Goal: Communication & Community: Answer question/provide support

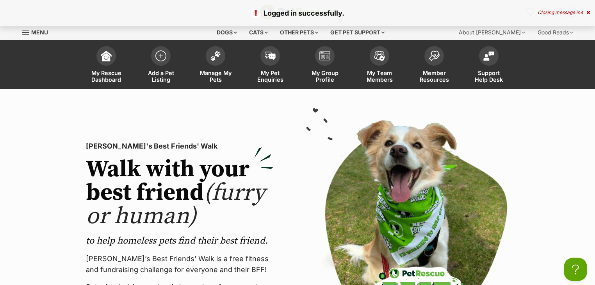
click at [587, 13] on icon at bounding box center [588, 12] width 4 height 5
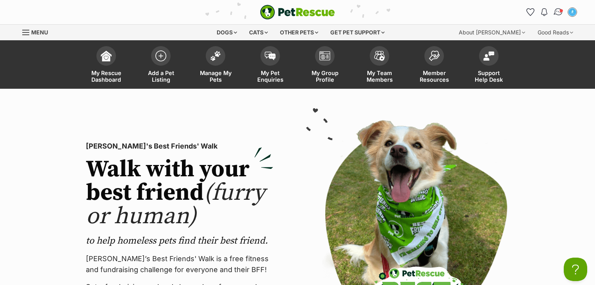
click at [555, 12] on img "Conversations" at bounding box center [558, 12] width 11 height 10
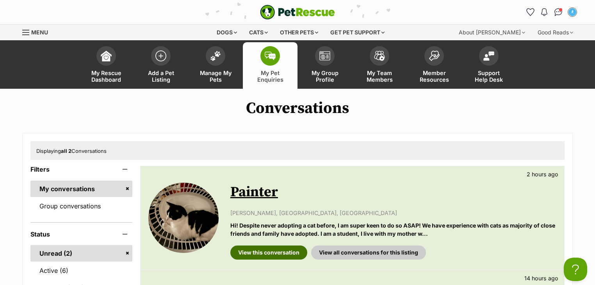
click at [260, 254] on link "View this conversation" at bounding box center [268, 252] width 77 height 14
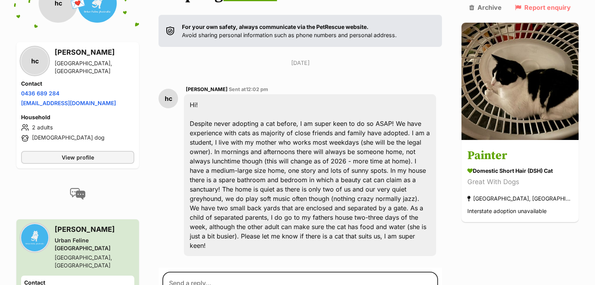
scroll to position [158, 0]
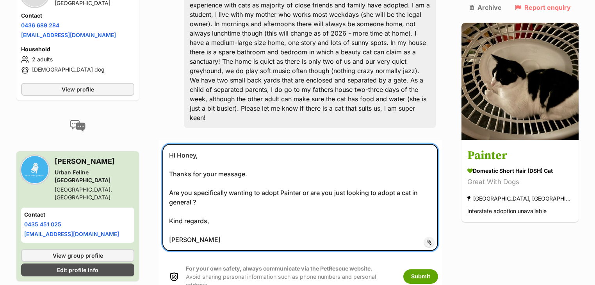
scroll to position [367, 0]
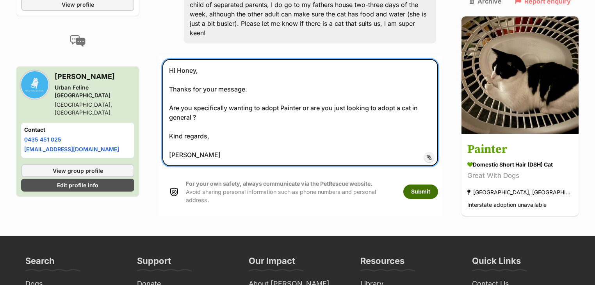
type textarea "Hi Honey, Thanks for your message. Are you specifically wanting to adopt Painte…"
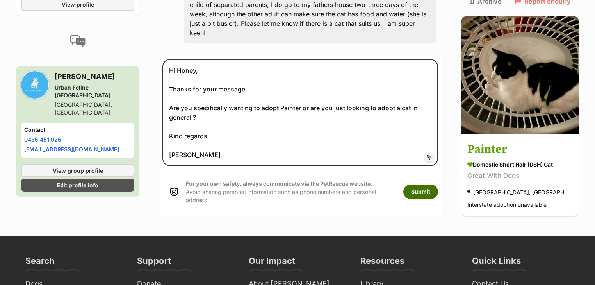
click at [431, 184] on button "Submit" at bounding box center [420, 191] width 35 height 14
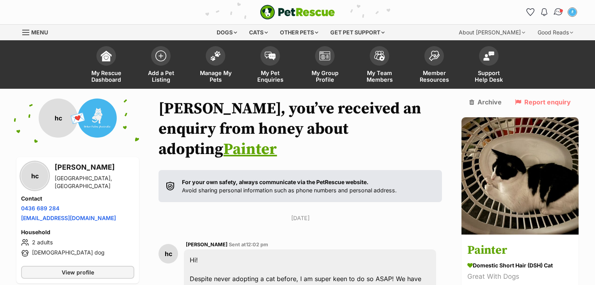
click at [553, 13] on img "Conversations" at bounding box center [558, 12] width 11 height 10
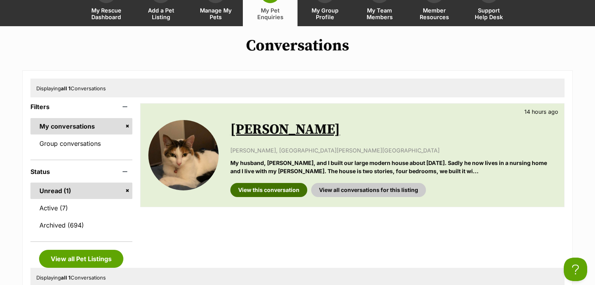
click at [274, 191] on link "View this conversation" at bounding box center [268, 190] width 77 height 14
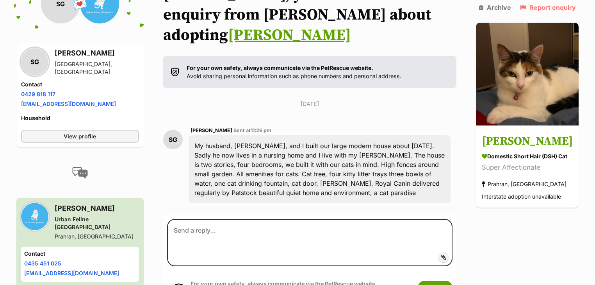
scroll to position [116, 0]
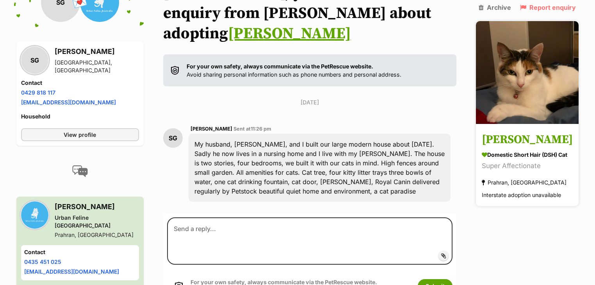
click at [522, 122] on link at bounding box center [527, 121] width 103 height 8
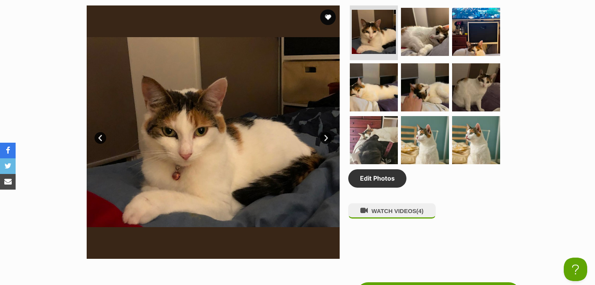
scroll to position [187, 0]
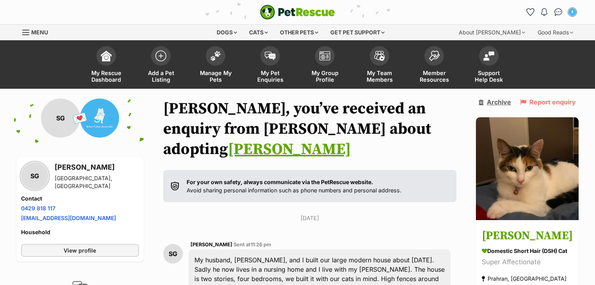
click at [505, 102] on link "Archive" at bounding box center [495, 101] width 32 height 7
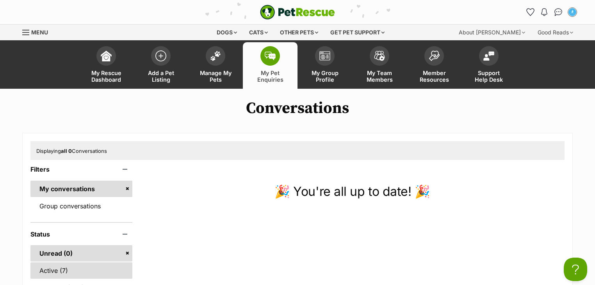
click at [94, 270] on link "Active (7)" at bounding box center [81, 270] width 102 height 16
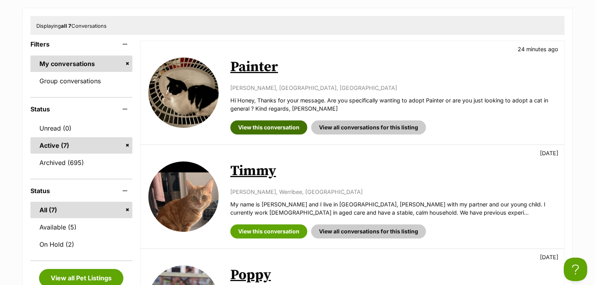
click at [283, 130] on link "View this conversation" at bounding box center [268, 127] width 77 height 14
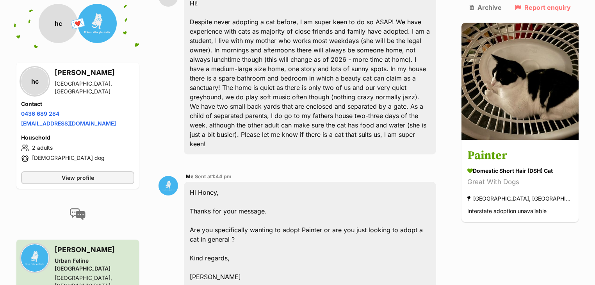
scroll to position [251, 0]
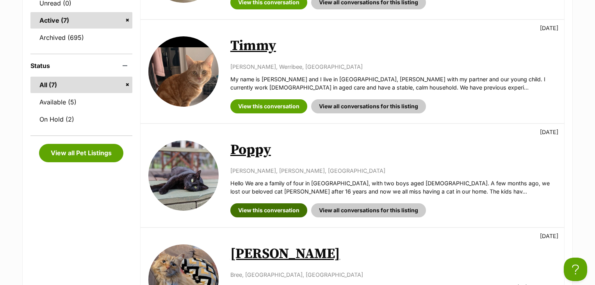
click at [273, 212] on link "View this conversation" at bounding box center [268, 210] width 77 height 14
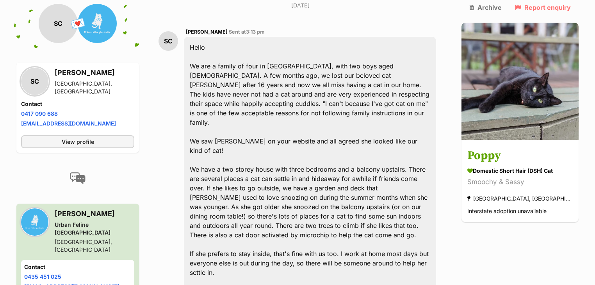
scroll to position [295, 0]
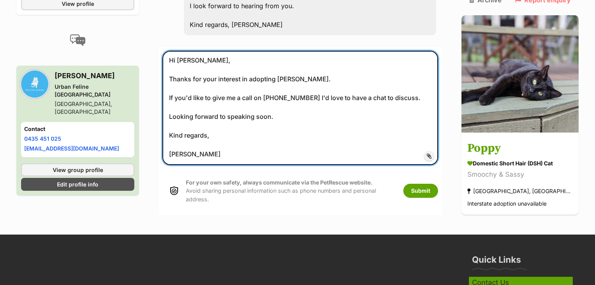
scroll to position [545, 0]
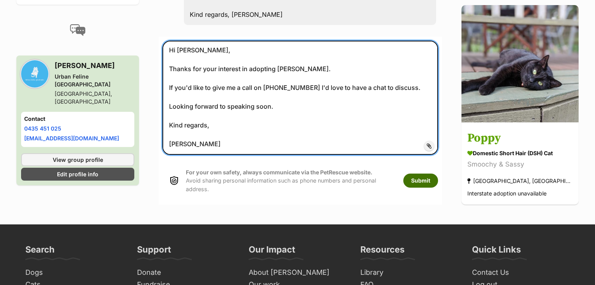
type textarea "Hi [PERSON_NAME], Thanks for your interest in adopting [PERSON_NAME]. If you'd …"
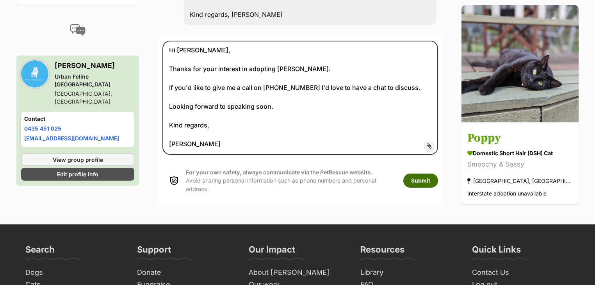
click at [434, 173] on button "Submit" at bounding box center [420, 180] width 35 height 14
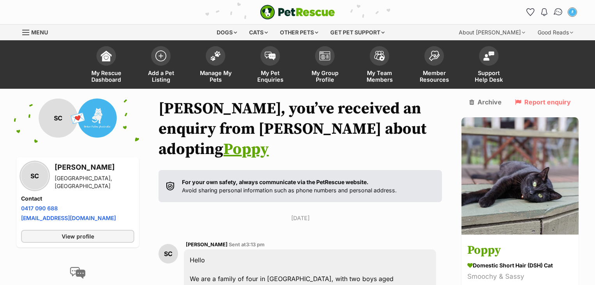
click at [558, 12] on img "Conversations" at bounding box center [558, 12] width 11 height 10
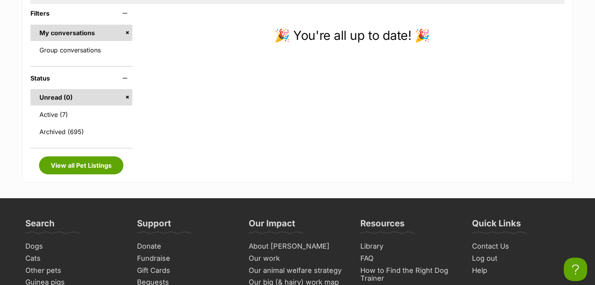
scroll to position [156, 0]
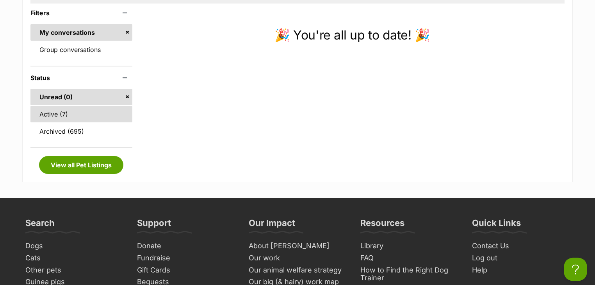
click at [79, 112] on link "Active (7)" at bounding box center [81, 114] width 102 height 16
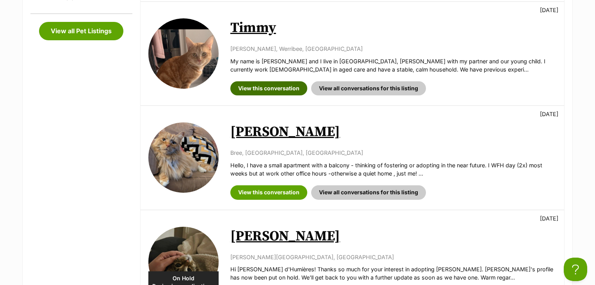
scroll to position [375, 0]
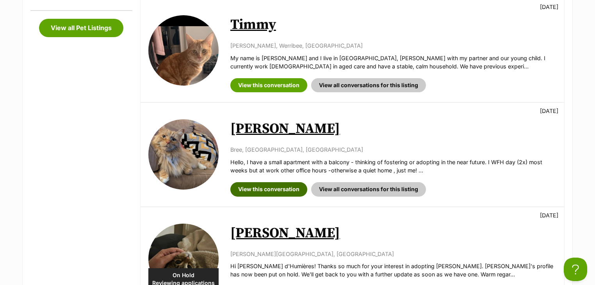
click at [267, 187] on link "View this conversation" at bounding box center [268, 189] width 77 height 14
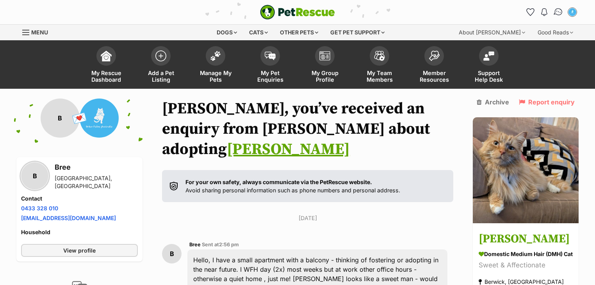
click at [556, 11] on img "Conversations" at bounding box center [558, 12] width 11 height 10
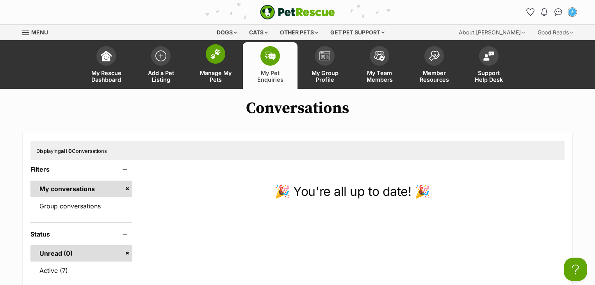
click at [221, 71] on span "Manage My Pets" at bounding box center [215, 75] width 35 height 13
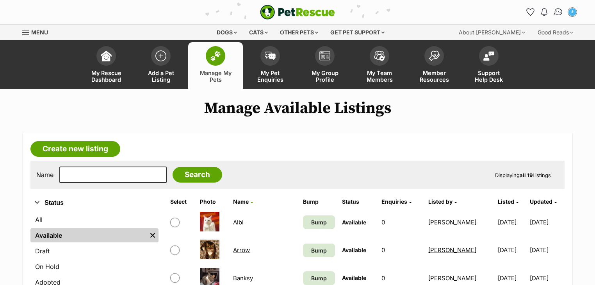
click at [556, 12] on img "Conversations" at bounding box center [558, 12] width 11 height 10
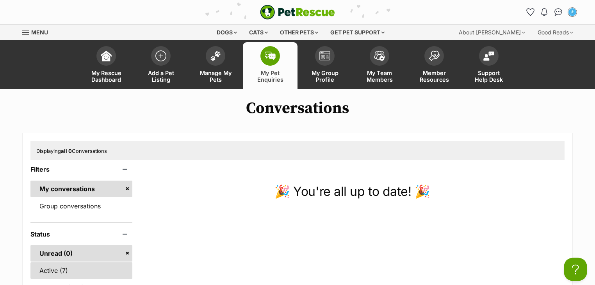
click at [62, 266] on link "Active (7)" at bounding box center [81, 270] width 102 height 16
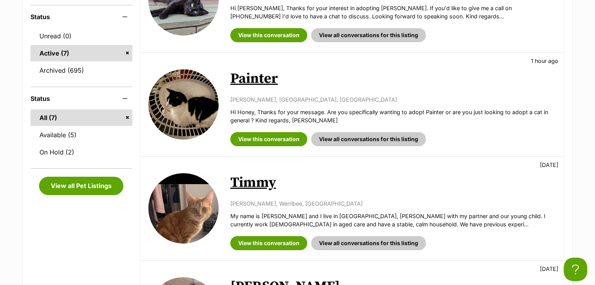
scroll to position [219, 0]
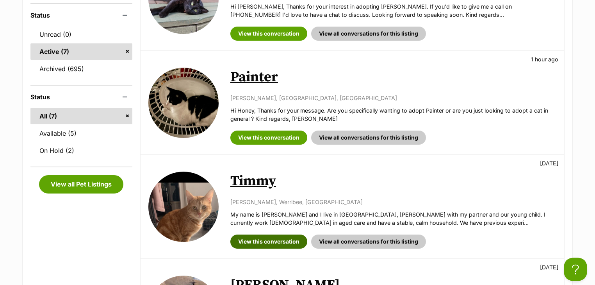
click at [287, 244] on link "View this conversation" at bounding box center [268, 241] width 77 height 14
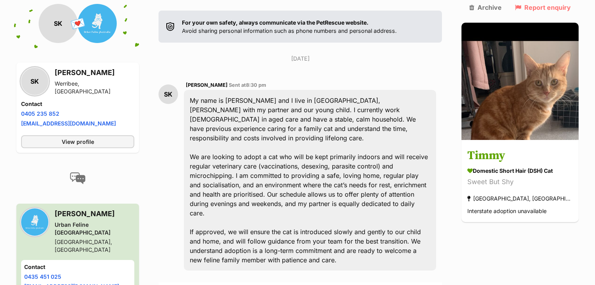
scroll to position [162, 0]
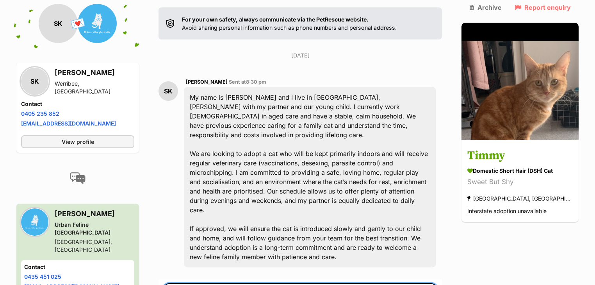
type textarea "Hi Samanta, Thanks for your interest in adopting"
drag, startPoint x: 290, startPoint y: 275, endPoint x: 55, endPoint y: 208, distance: 245.1
click at [59, 209] on div "Back to all conversations 💌 Conversation participant details SK SK Samanta Khan…" at bounding box center [298, 157] width 574 height 443
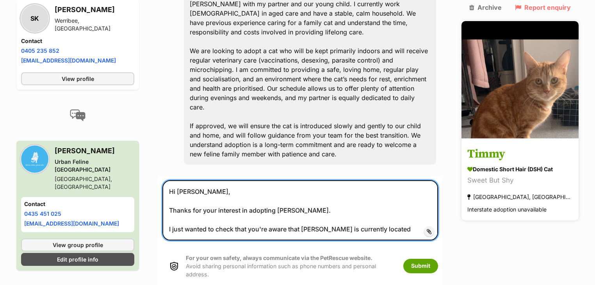
scroll to position [267, 0]
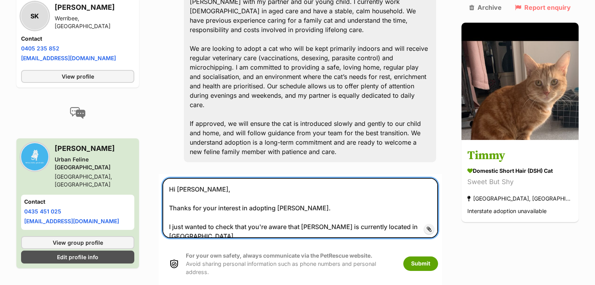
drag, startPoint x: 420, startPoint y: 182, endPoint x: 405, endPoint y: 187, distance: 15.6
paste textarea "ealesvil"
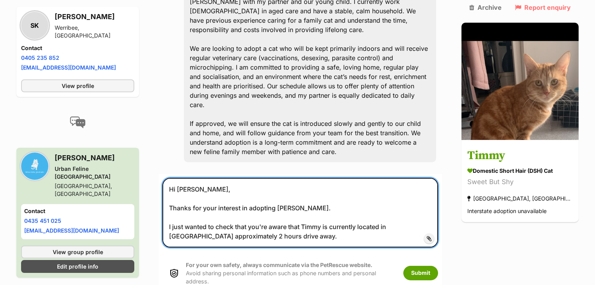
drag, startPoint x: 411, startPoint y: 187, endPoint x: 308, endPoint y: 198, distance: 103.2
click at [308, 198] on textarea "Hi Samanta, Thanks for your interest in adopting Timmy. I just wanted to check …" at bounding box center [300, 212] width 276 height 69
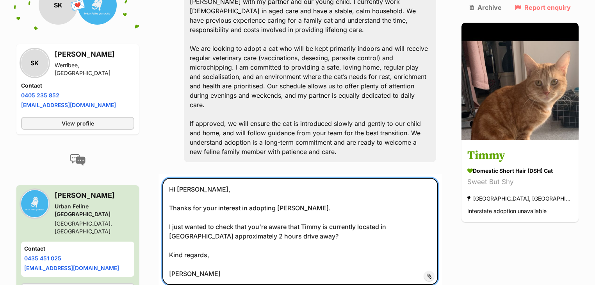
type textarea "Hi Samanta, Thanks for your interest in adopting Timmy. I just wanted to check …"
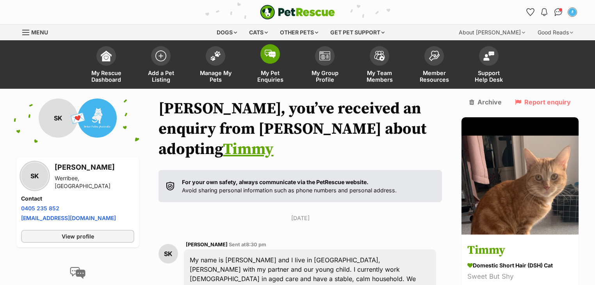
click at [278, 64] on link "My Pet Enquiries" at bounding box center [270, 65] width 55 height 46
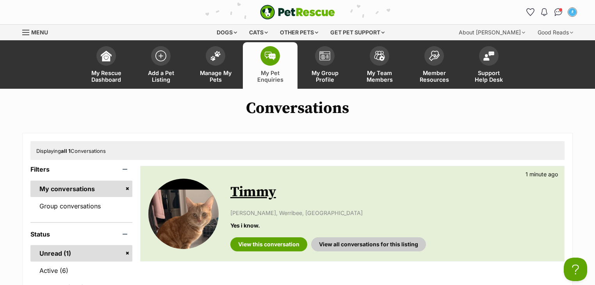
click at [267, 236] on div "View this conversation View all conversations for this listing" at bounding box center [393, 241] width 326 height 20
click at [263, 246] on link "View this conversation" at bounding box center [268, 244] width 77 height 14
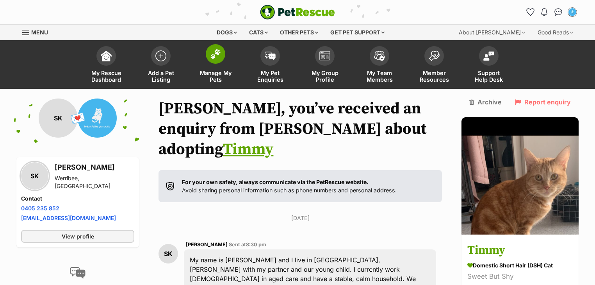
click at [220, 73] on span "Manage My Pets" at bounding box center [215, 75] width 35 height 13
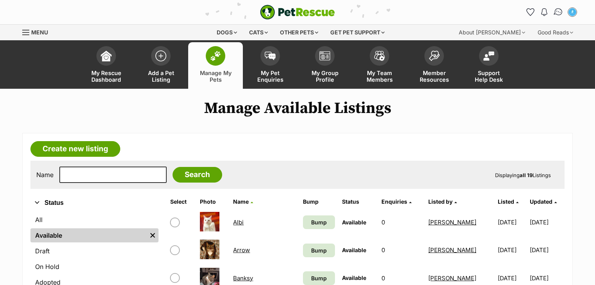
click at [559, 14] on img "Conversations" at bounding box center [558, 12] width 11 height 10
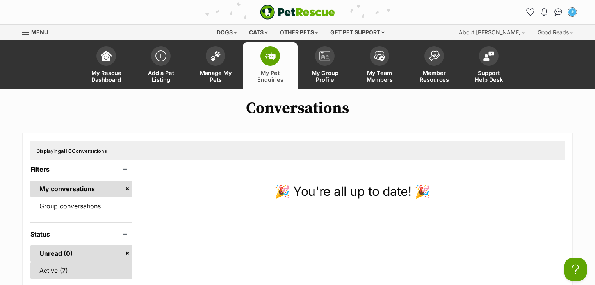
click at [93, 268] on link "Active (7)" at bounding box center [81, 270] width 102 height 16
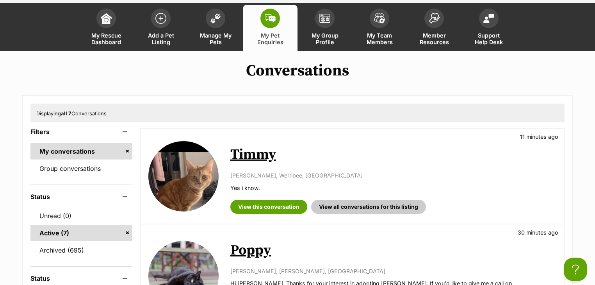
scroll to position [94, 0]
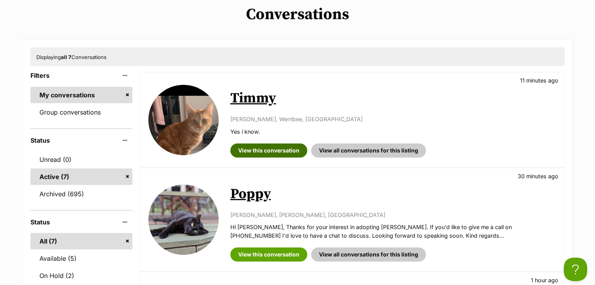
click at [265, 156] on link "View this conversation" at bounding box center [268, 150] width 77 height 14
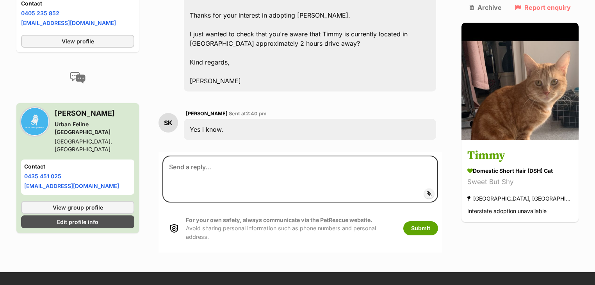
scroll to position [564, 0]
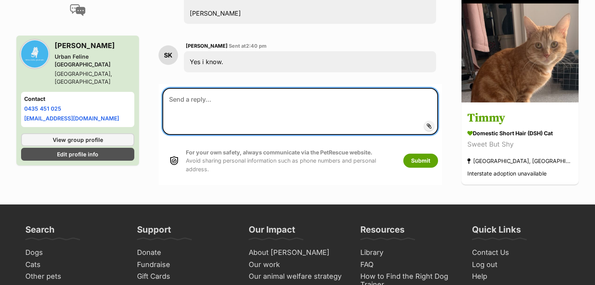
click at [214, 88] on textarea at bounding box center [300, 111] width 276 height 47
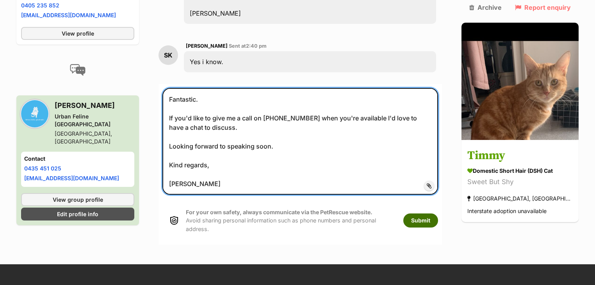
type textarea "Fantastic. If you'd like to give me a call on [PHONE_NUMBER] when you're availa…"
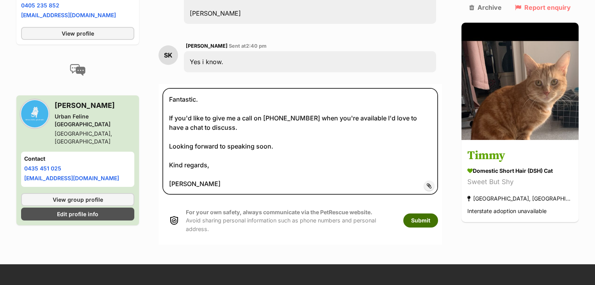
click at [438, 213] on button "Submit" at bounding box center [420, 220] width 35 height 14
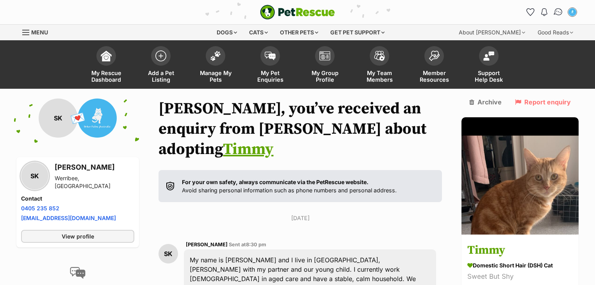
click at [556, 12] on img "Conversations" at bounding box center [558, 12] width 11 height 10
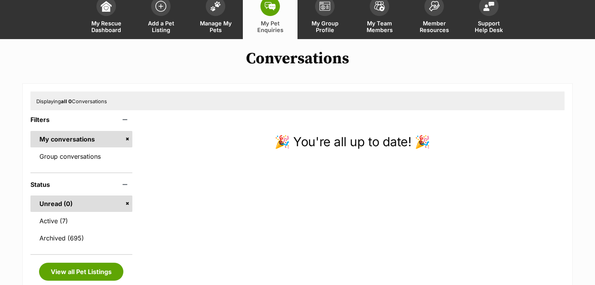
scroll to position [94, 0]
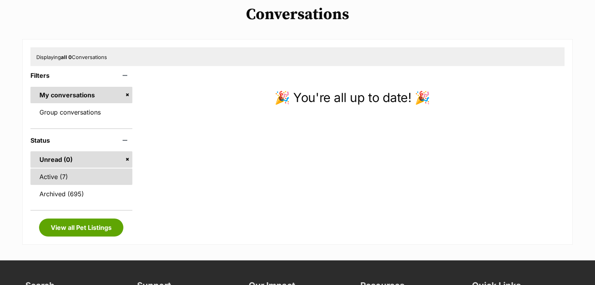
click at [71, 174] on link "Active (7)" at bounding box center [81, 176] width 102 height 16
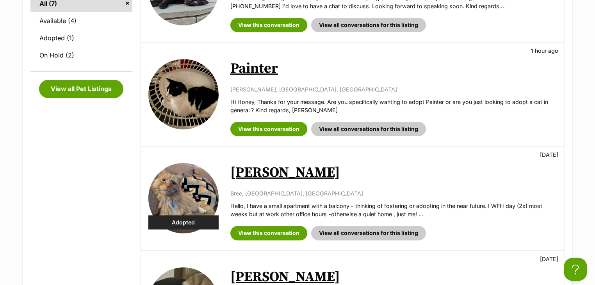
scroll to position [406, 0]
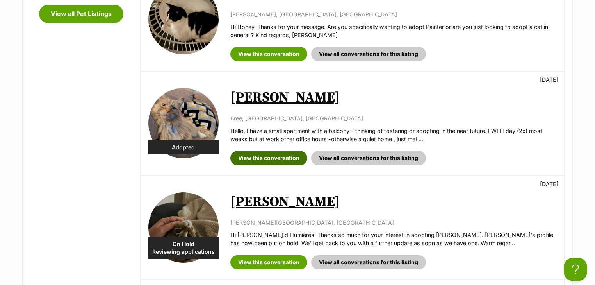
click at [276, 155] on link "View this conversation" at bounding box center [268, 158] width 77 height 14
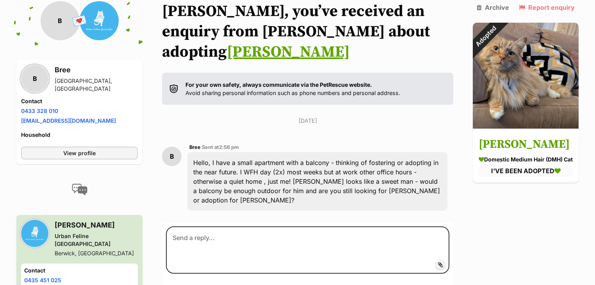
scroll to position [156, 0]
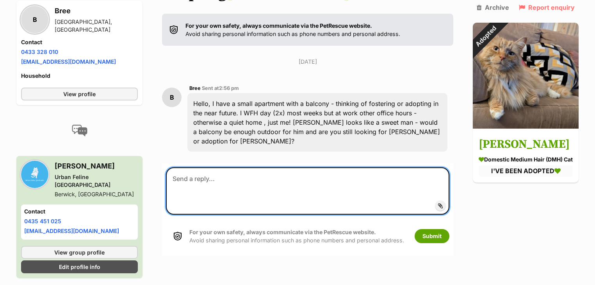
click at [210, 167] on textarea at bounding box center [307, 190] width 283 height 47
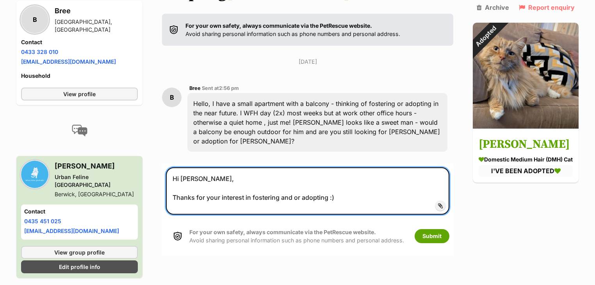
click at [351, 176] on textarea "Hi [PERSON_NAME], Thanks for your interest in fostering and or adopting :)" at bounding box center [307, 190] width 283 height 47
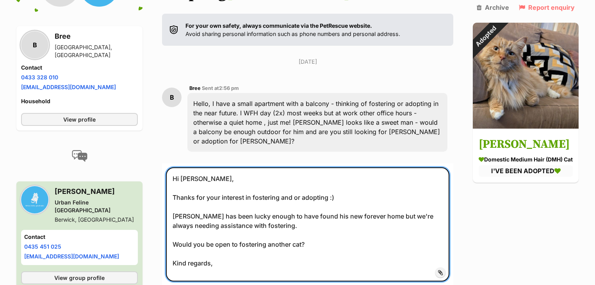
scroll to position [5, 0]
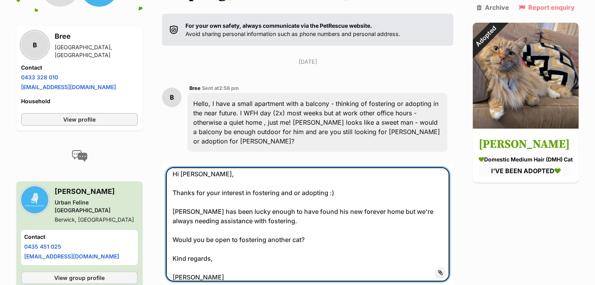
type textarea "Hi [PERSON_NAME], Thanks for your interest in fostering and or adopting :) [PER…"
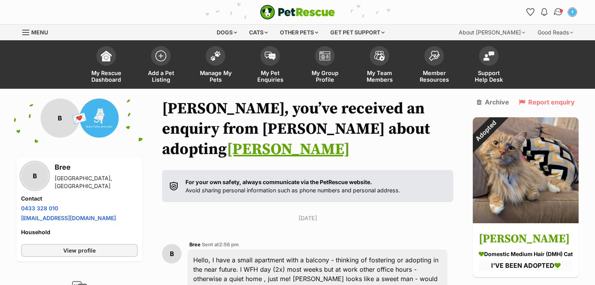
click at [560, 10] on span "Conversations" at bounding box center [561, 11] width 4 height 4
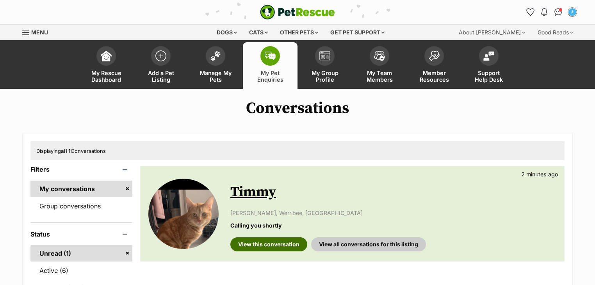
click at [260, 241] on link "View this conversation" at bounding box center [268, 244] width 77 height 14
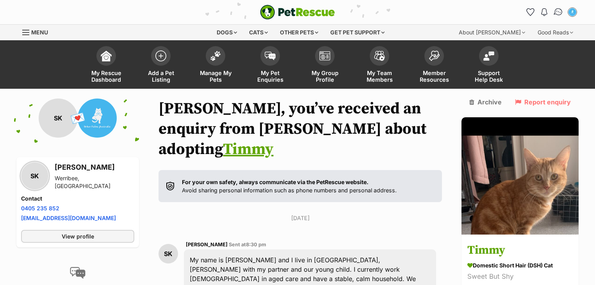
click at [560, 10] on img "Conversations" at bounding box center [558, 12] width 11 height 10
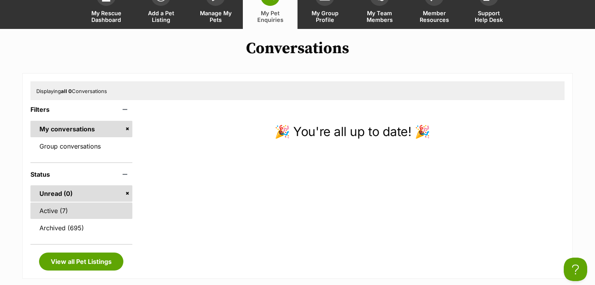
scroll to position [62, 0]
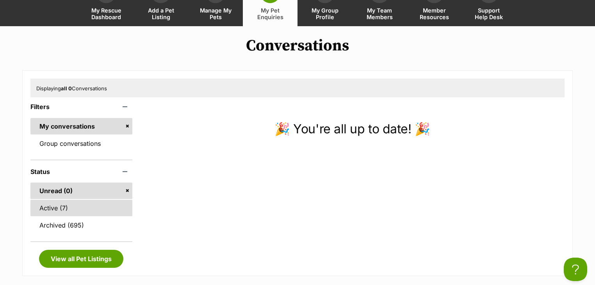
click at [80, 203] on link "Active (7)" at bounding box center [81, 207] width 102 height 16
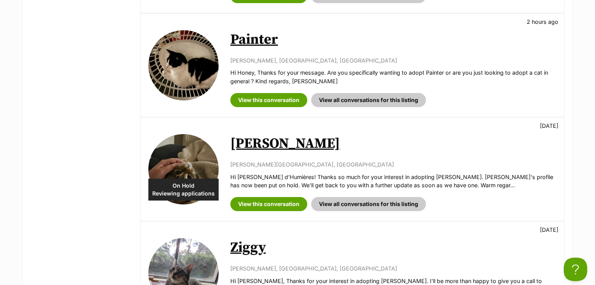
scroll to position [531, 0]
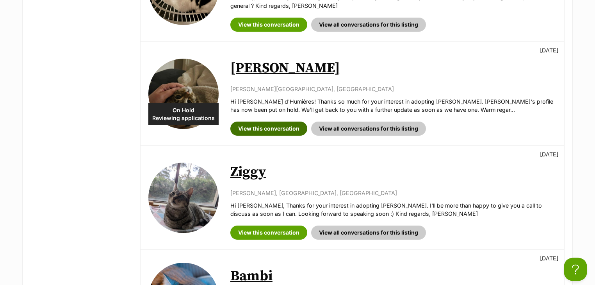
click at [269, 127] on link "View this conversation" at bounding box center [268, 128] width 77 height 14
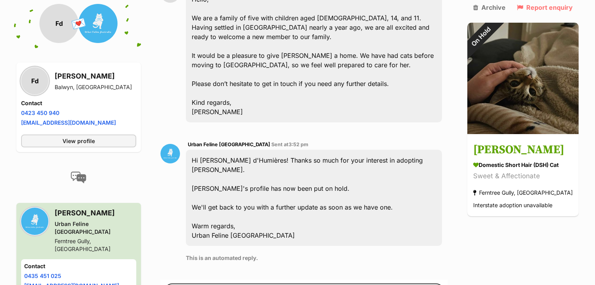
scroll to position [172, 0]
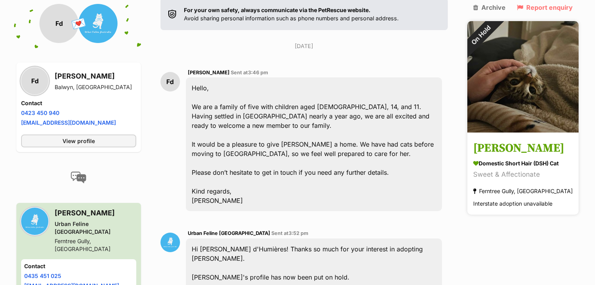
click at [537, 85] on img at bounding box center [522, 76] width 111 height 111
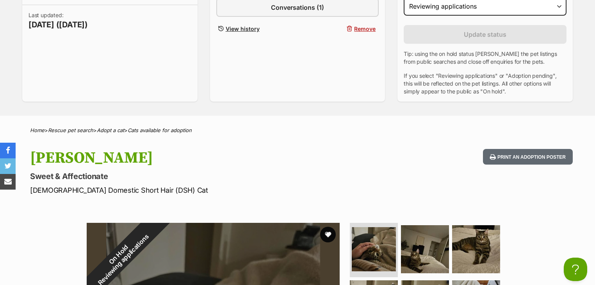
scroll to position [187, 0]
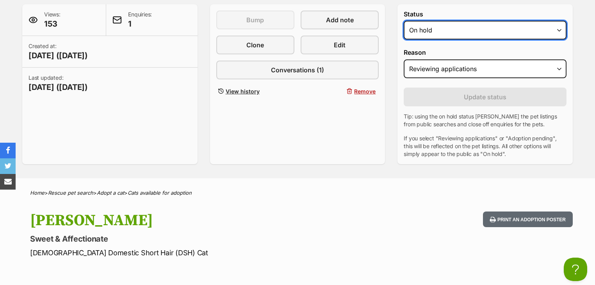
click at [440, 33] on select "Draft - not available as listing has enquires Available On hold Adopted" at bounding box center [485, 30] width 163 height 19
select select "active"
click at [404, 21] on select "Draft - not available as listing has enquires Available On hold Adopted" at bounding box center [485, 30] width 163 height 19
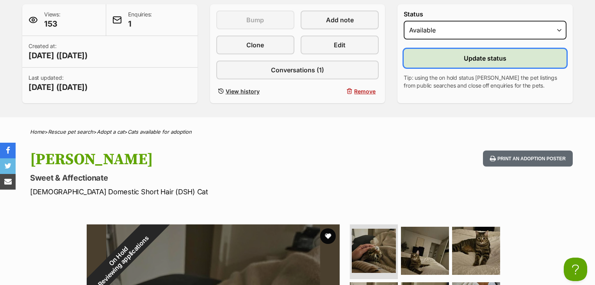
click at [454, 57] on button "Update status" at bounding box center [485, 58] width 163 height 19
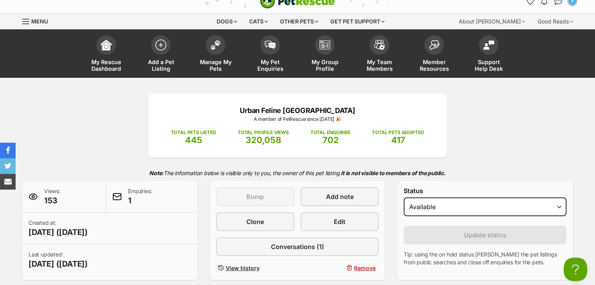
scroll to position [0, 0]
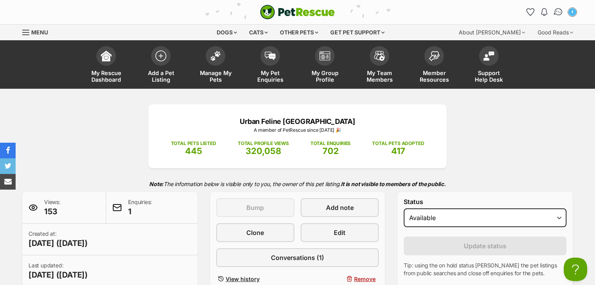
click at [555, 9] on img "Conversations" at bounding box center [558, 12] width 11 height 10
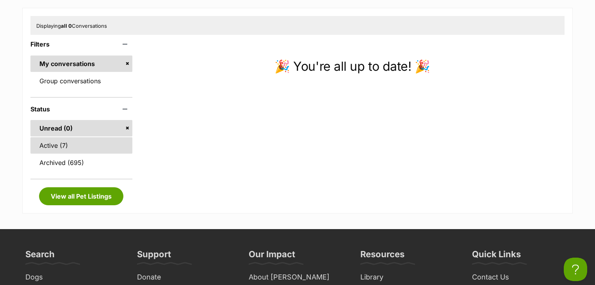
click at [32, 150] on link "Active (7)" at bounding box center [81, 145] width 102 height 16
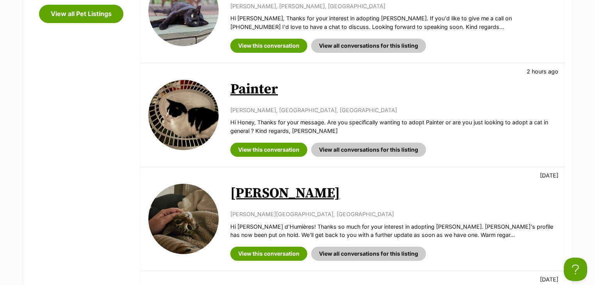
scroll to position [531, 0]
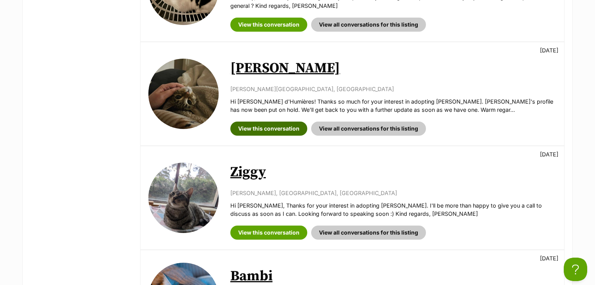
click at [282, 130] on link "View this conversation" at bounding box center [268, 128] width 77 height 14
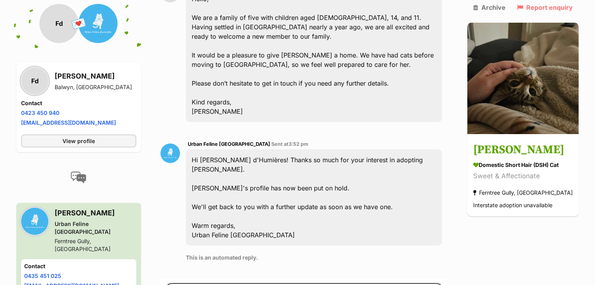
scroll to position [328, 0]
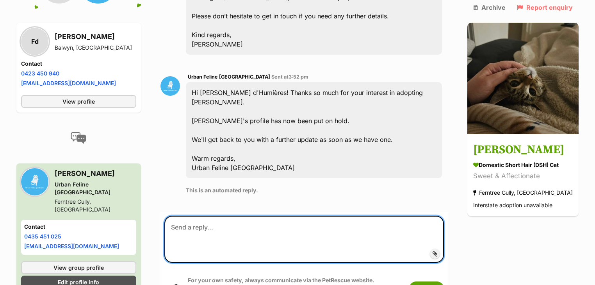
drag, startPoint x: 220, startPoint y: 198, endPoint x: 175, endPoint y: 194, distance: 45.4
click at [175, 215] on textarea at bounding box center [303, 238] width 279 height 47
drag, startPoint x: 176, startPoint y: 198, endPoint x: 230, endPoint y: 200, distance: 53.9
click at [230, 215] on textarea at bounding box center [303, 238] width 279 height 47
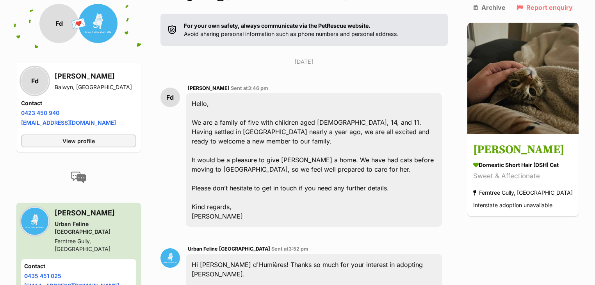
scroll to position [0, 0]
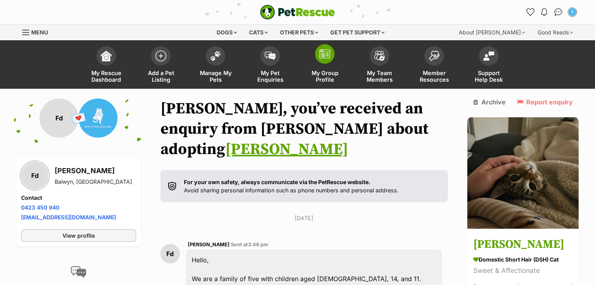
click at [330, 68] on link "My Group Profile" at bounding box center [324, 65] width 55 height 46
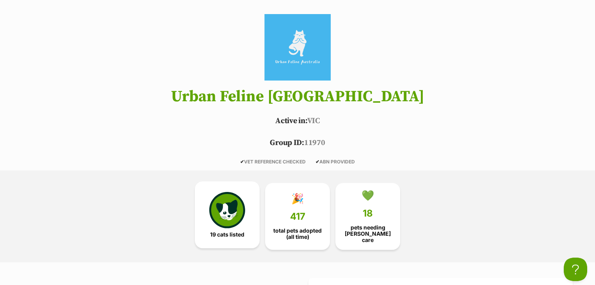
click at [225, 203] on img at bounding box center [227, 210] width 36 height 36
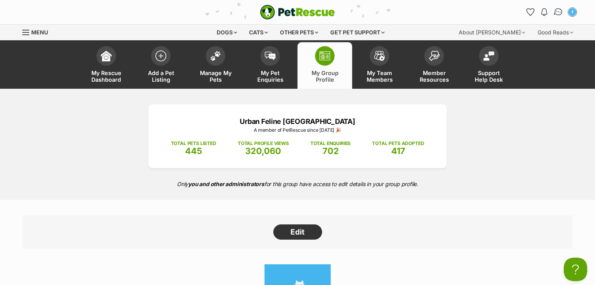
click at [556, 9] on img "Conversations" at bounding box center [558, 12] width 11 height 10
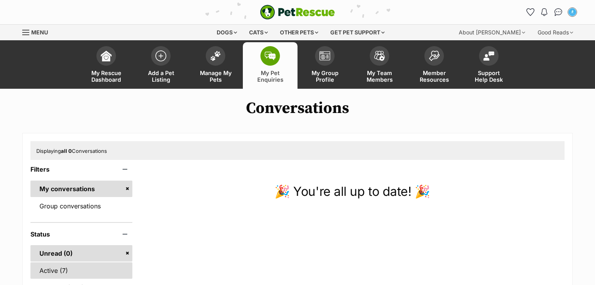
click at [62, 270] on link "Active (7)" at bounding box center [81, 270] width 102 height 16
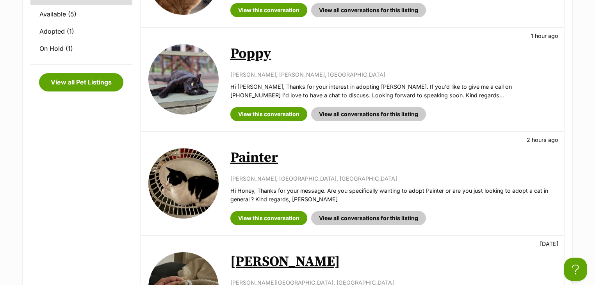
scroll to position [406, 0]
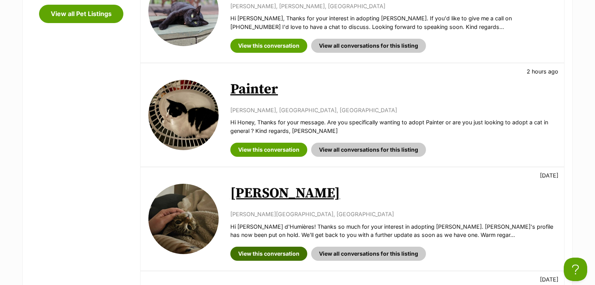
click at [271, 246] on link "View this conversation" at bounding box center [268, 253] width 77 height 14
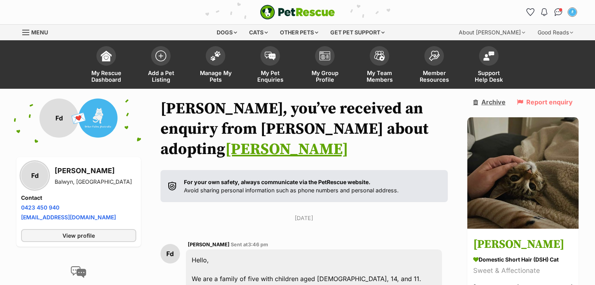
click at [500, 101] on link "Archive" at bounding box center [489, 101] width 32 height 7
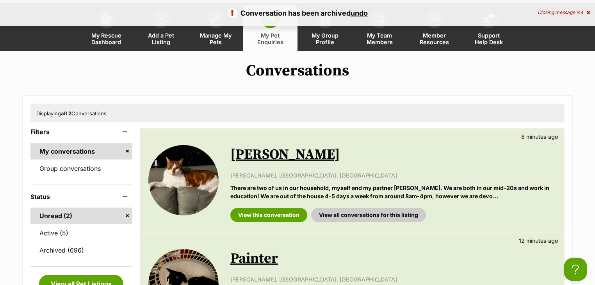
scroll to position [62, 0]
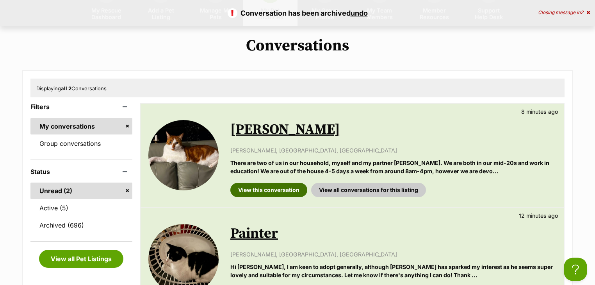
click at [273, 190] on link "View this conversation" at bounding box center [268, 190] width 77 height 14
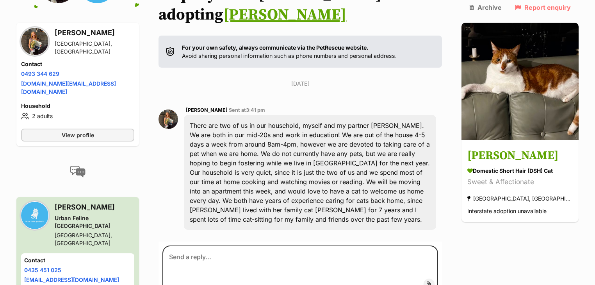
scroll to position [9, 0]
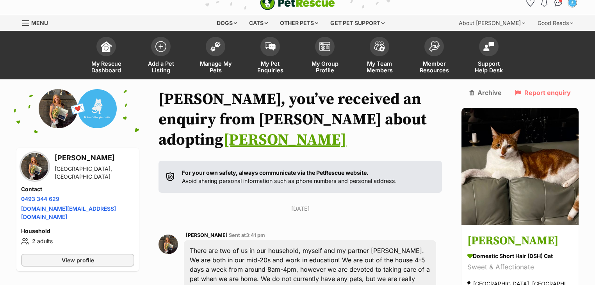
click at [41, 164] on img at bounding box center [34, 166] width 27 height 27
click at [558, 3] on img "Conversations" at bounding box center [558, 3] width 11 height 10
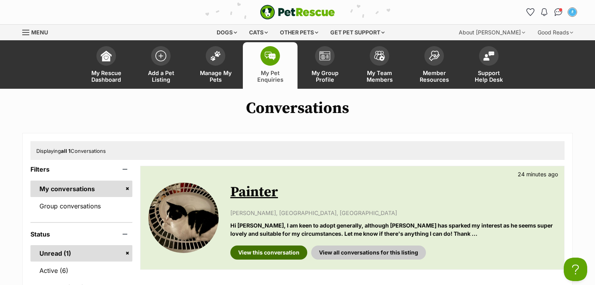
click at [274, 253] on link "View this conversation" at bounding box center [268, 252] width 77 height 14
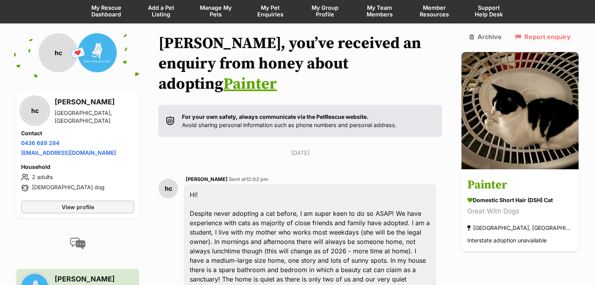
scroll to position [62, 0]
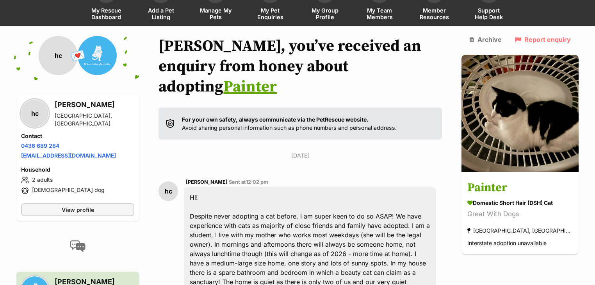
drag, startPoint x: 215, startPoint y: 175, endPoint x: 189, endPoint y: 178, distance: 25.5
click at [189, 187] on div "Hi! Despite never adopting a cat before, I am super keen to do so ASAP! We have…" at bounding box center [310, 268] width 252 height 162
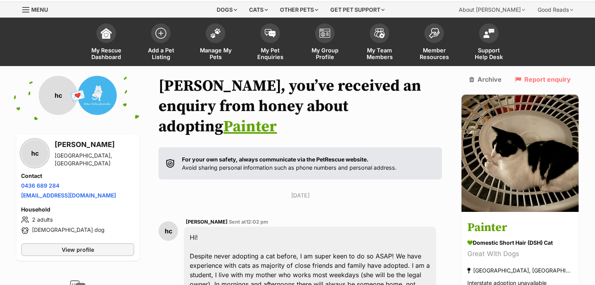
scroll to position [0, 0]
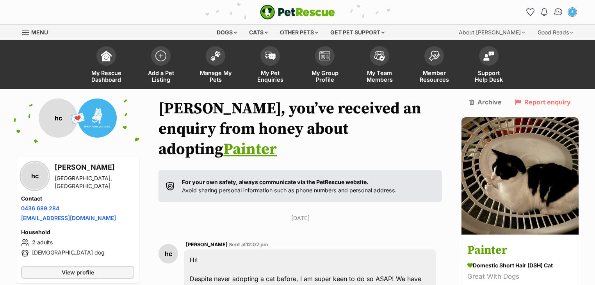
click at [553, 15] on link "Conversations" at bounding box center [558, 12] width 16 height 16
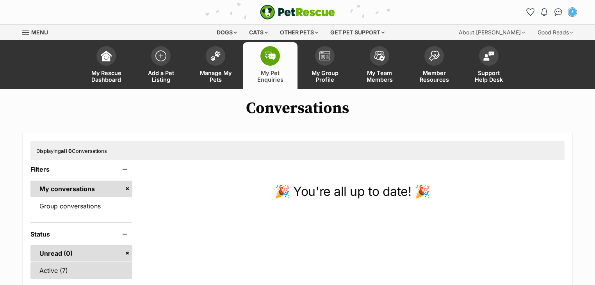
click at [92, 268] on link "Active (7)" at bounding box center [81, 270] width 102 height 16
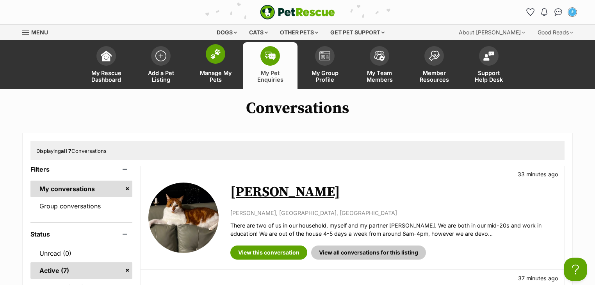
click at [222, 67] on link "Manage My Pets" at bounding box center [215, 65] width 55 height 46
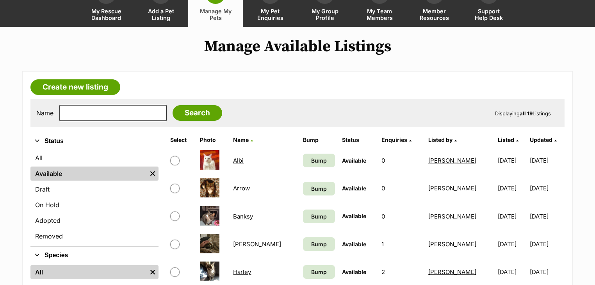
scroll to position [125, 0]
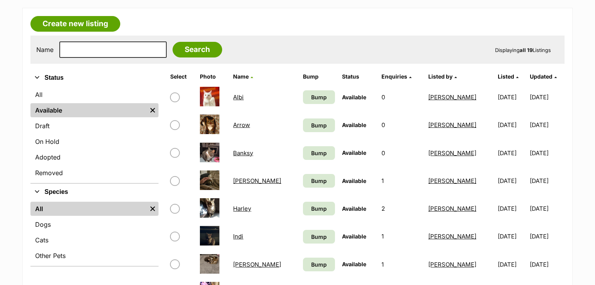
click at [245, 125] on link "Arrow" at bounding box center [241, 124] width 17 height 7
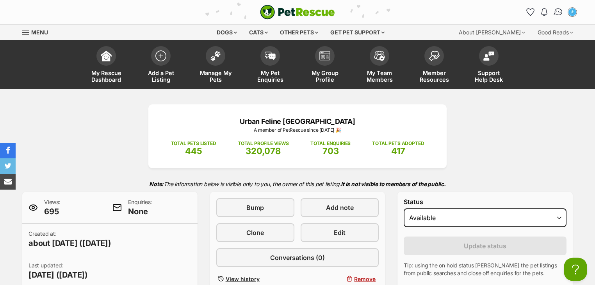
click at [556, 11] on img "Conversations" at bounding box center [558, 12] width 11 height 10
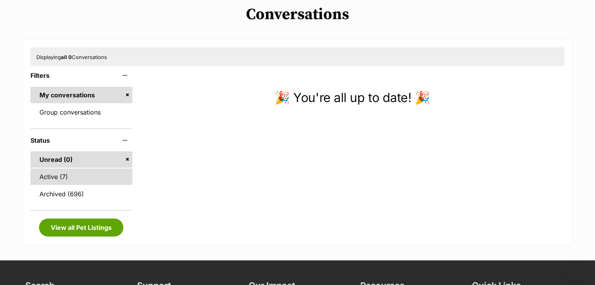
click at [78, 180] on link "Active (7)" at bounding box center [81, 176] width 102 height 16
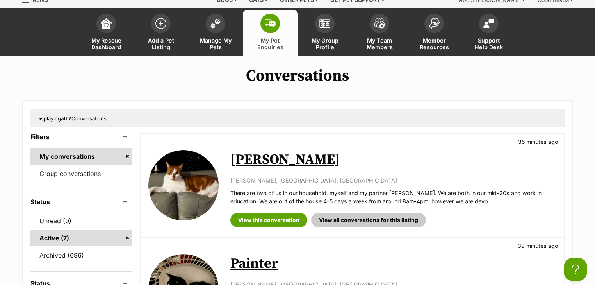
scroll to position [125, 0]
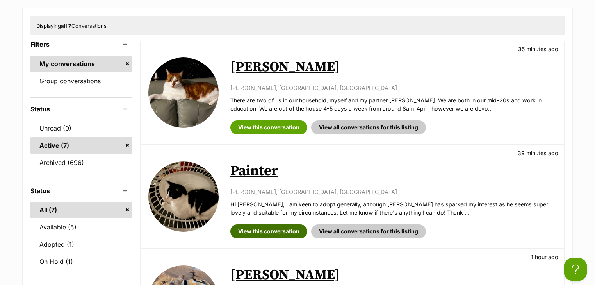
click at [263, 233] on link "View this conversation" at bounding box center [268, 231] width 77 height 14
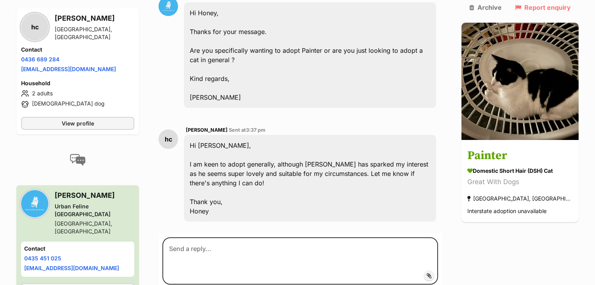
scroll to position [437, 0]
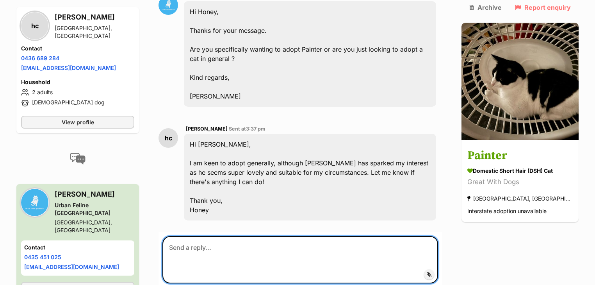
click at [226, 236] on textarea at bounding box center [300, 259] width 276 height 47
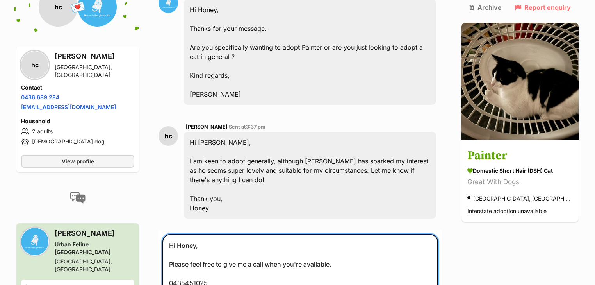
scroll to position [448, 0]
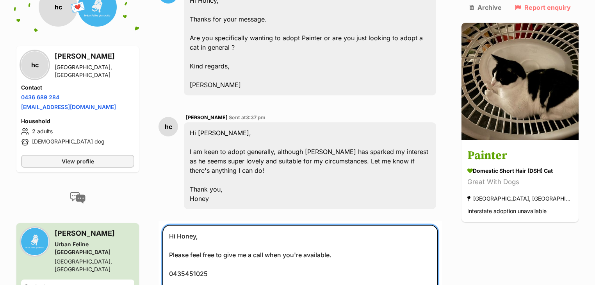
click at [190, 244] on textarea "Hi Honey, Please feel free to give me a call when you're available. 0435451025 …" at bounding box center [300, 272] width 276 height 97
click at [203, 243] on textarea "Hi Honey, Please feel free to give me a call when you're available. 0435 451025…" at bounding box center [300, 272] width 276 height 97
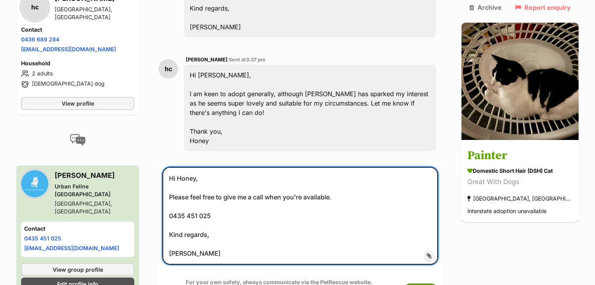
scroll to position [511, 0]
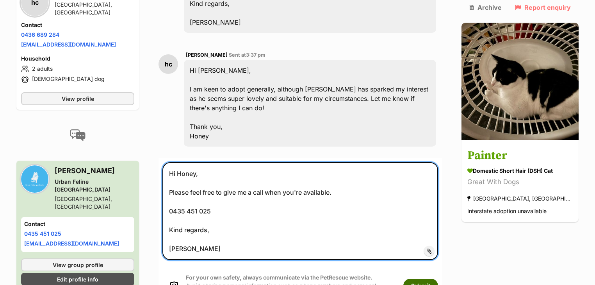
type textarea "Hi Honey, Please feel free to give me a call when you're available. 0435 451 02…"
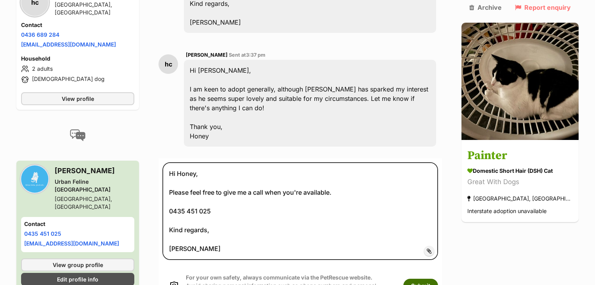
click at [438, 278] on button "Submit" at bounding box center [420, 285] width 35 height 14
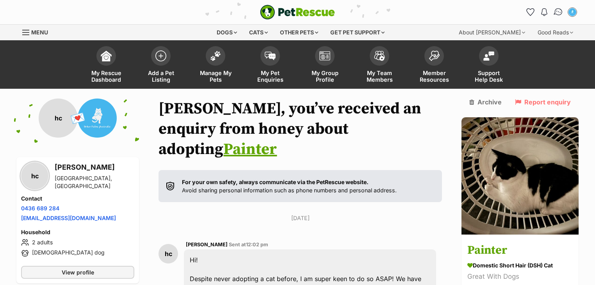
click at [559, 9] on img "Conversations" at bounding box center [558, 12] width 11 height 10
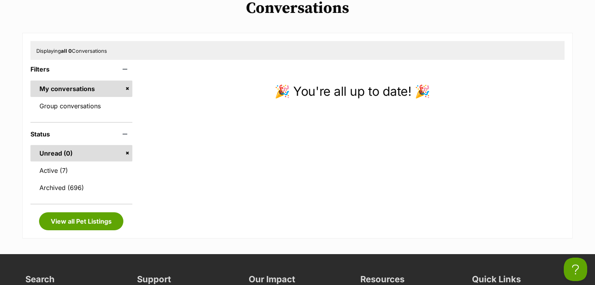
scroll to position [125, 0]
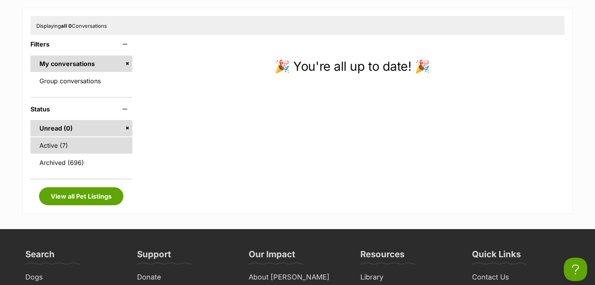
click at [86, 144] on link "Active (7)" at bounding box center [81, 145] width 102 height 16
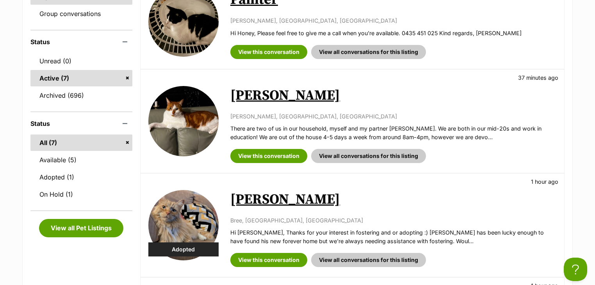
scroll to position [219, 0]
